Goal: Find specific page/section: Find specific page/section

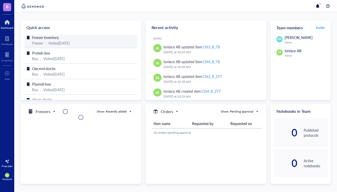
click at [63, 41] on div "Visited [DATE]" at bounding box center [58, 43] width 21 height 6
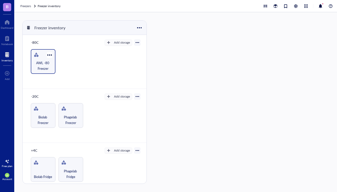
click at [43, 61] on span "AWL -80 Freezer" at bounding box center [43, 65] width 20 height 11
click at [43, 63] on span "AWL -80 Freezer" at bounding box center [43, 65] width 20 height 11
click at [66, 67] on div "AWL -80 Freezer" at bounding box center [85, 61] width 112 height 25
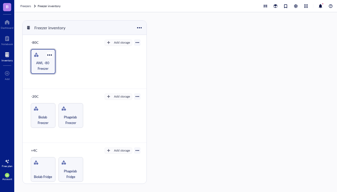
click at [33, 55] on div at bounding box center [36, 55] width 8 height 8
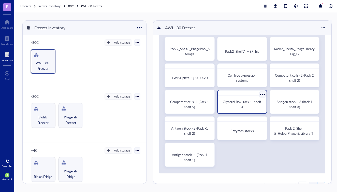
scroll to position [20, 0]
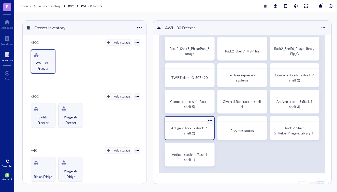
click at [196, 126] on span "Antigen Stock -2 (Rack -1 shelf 2)" at bounding box center [190, 130] width 38 height 10
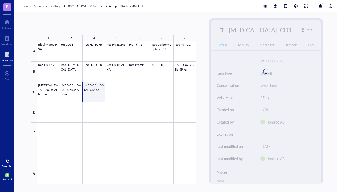
click at [92, 94] on div at bounding box center [116, 112] width 159 height 142
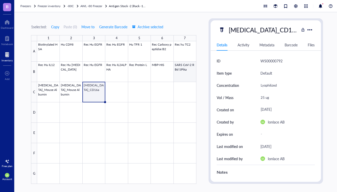
click at [181, 72] on div at bounding box center [116, 112] width 159 height 142
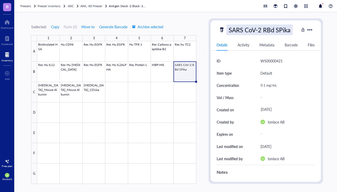
click at [285, 29] on div "SARS CoV-2 RBd SPika" at bounding box center [259, 29] width 66 height 11
type input "SARS CoV-2 RBd SPike"
click at [160, 78] on div at bounding box center [116, 112] width 159 height 142
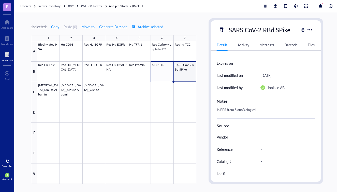
scroll to position [71, 0]
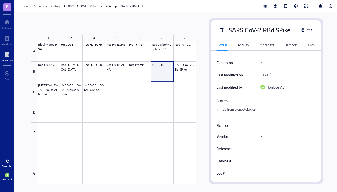
click at [159, 70] on div at bounding box center [116, 112] width 159 height 142
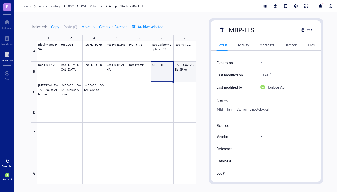
click at [183, 71] on div at bounding box center [116, 112] width 159 height 142
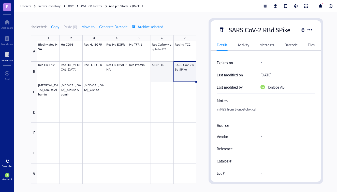
click at [164, 71] on div at bounding box center [116, 112] width 159 height 142
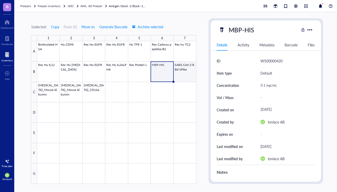
click at [182, 72] on div at bounding box center [116, 112] width 159 height 142
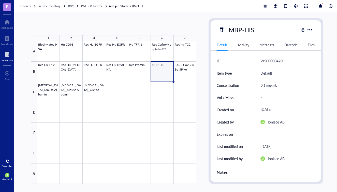
click at [162, 73] on div at bounding box center [116, 112] width 159 height 142
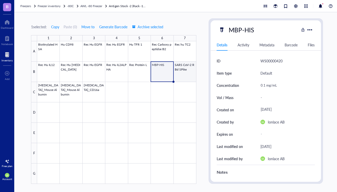
click at [182, 73] on div at bounding box center [116, 112] width 159 height 142
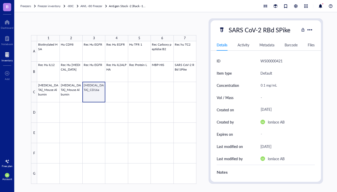
click at [99, 90] on div at bounding box center [116, 112] width 159 height 142
